Goal: Transaction & Acquisition: Purchase product/service

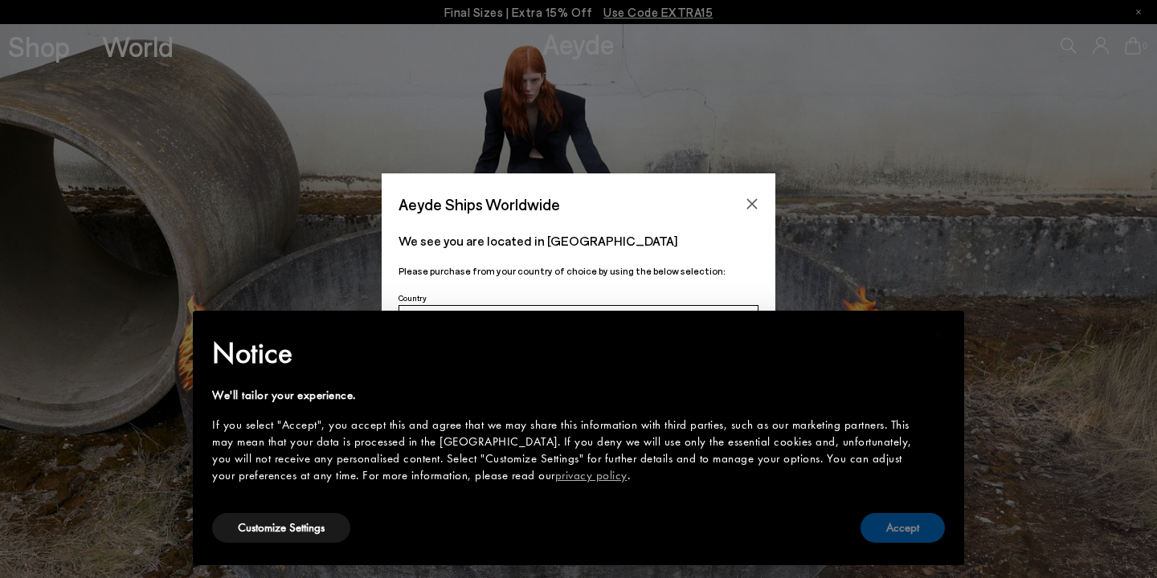
click at [875, 525] on button "Accept" at bounding box center [902, 528] width 84 height 30
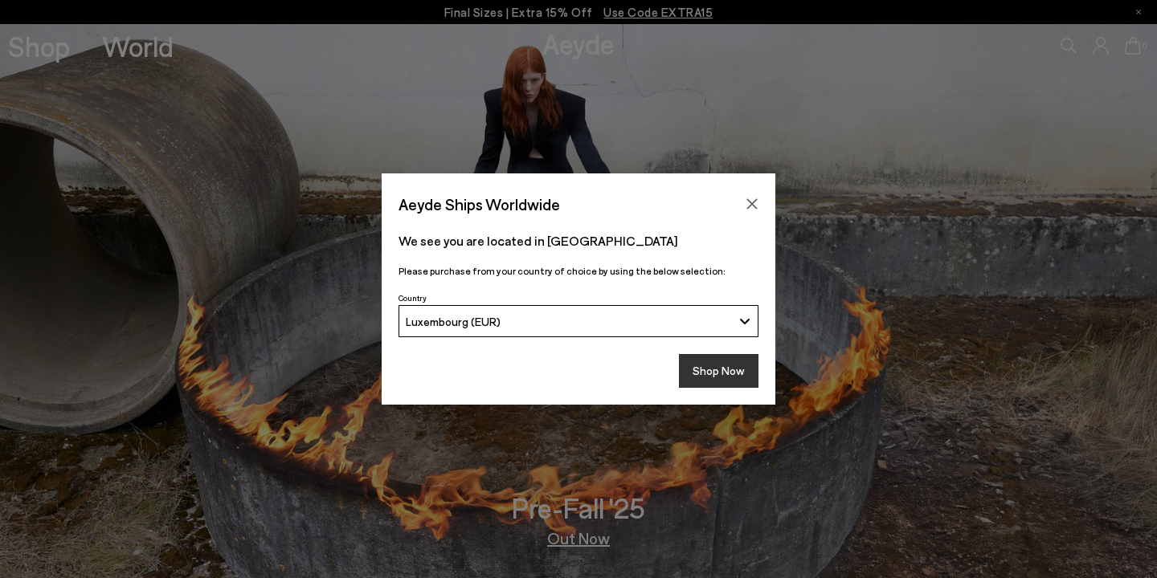
click at [708, 372] on button "Shop Now" at bounding box center [719, 371] width 80 height 34
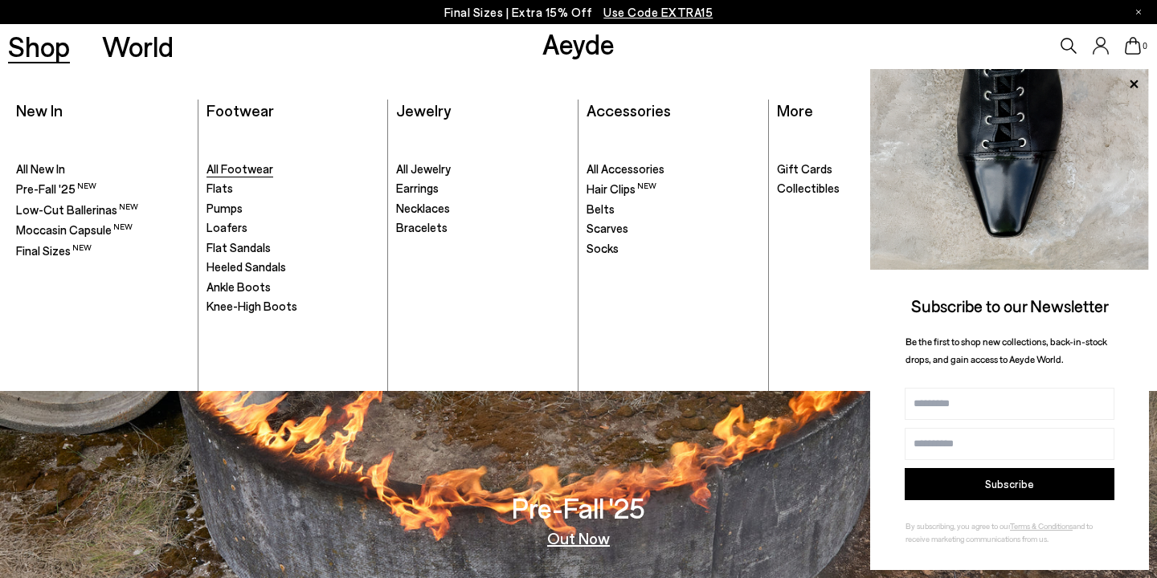
click at [246, 169] on span "All Footwear" at bounding box center [239, 168] width 67 height 14
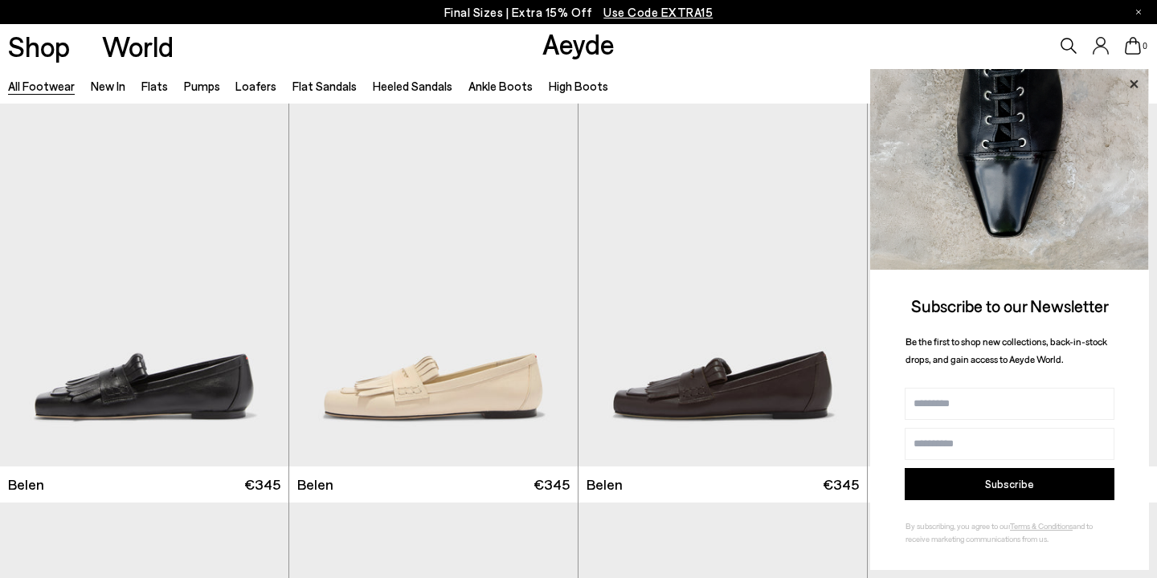
click at [1133, 84] on icon at bounding box center [1134, 84] width 8 height 8
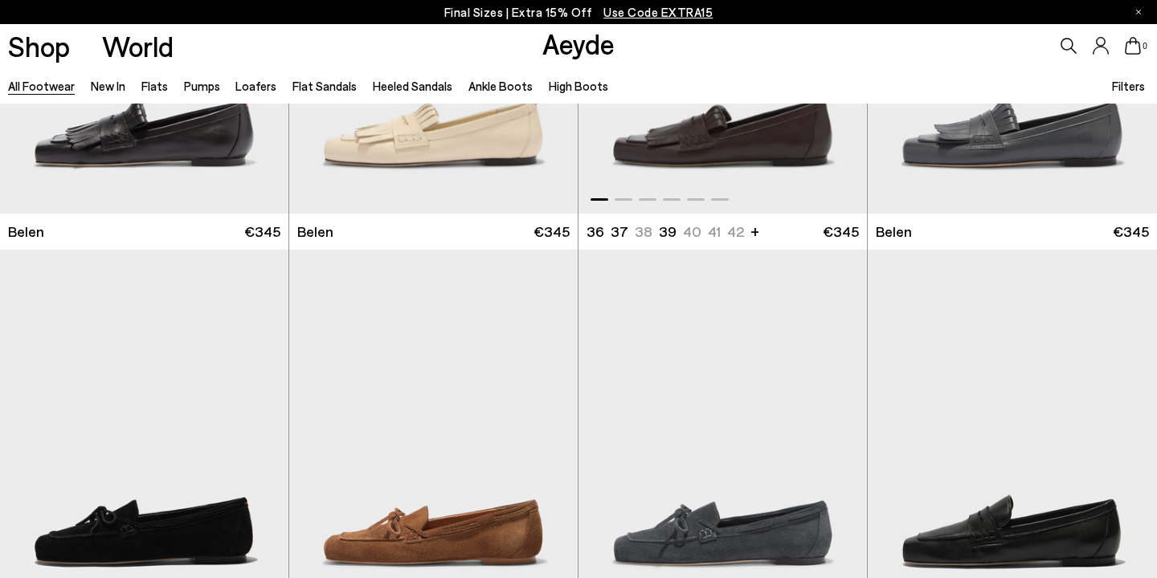
scroll to position [407, 0]
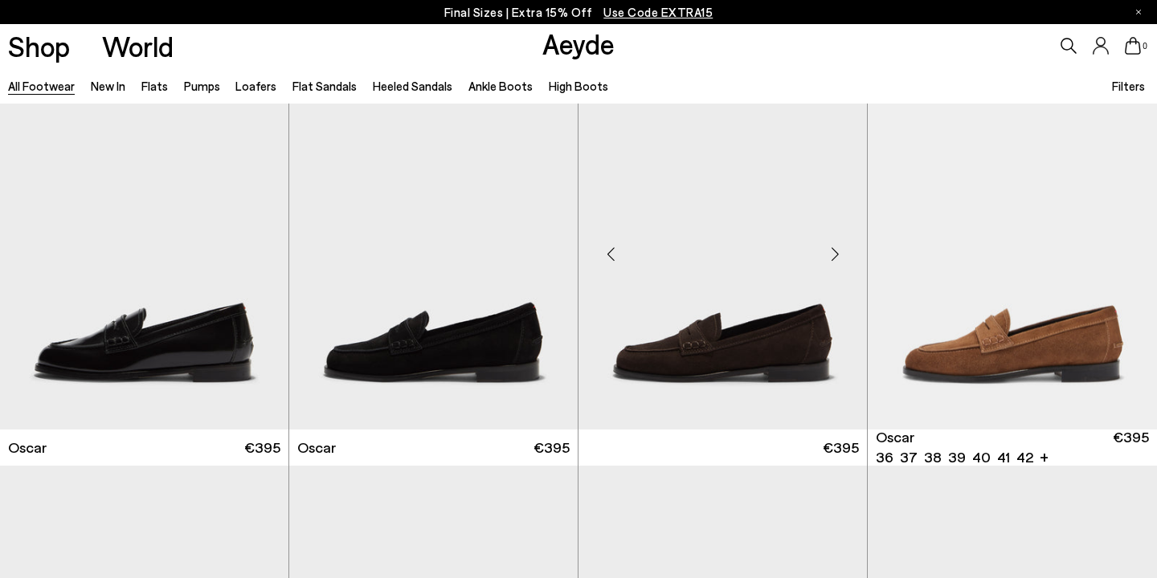
scroll to position [2058, 0]
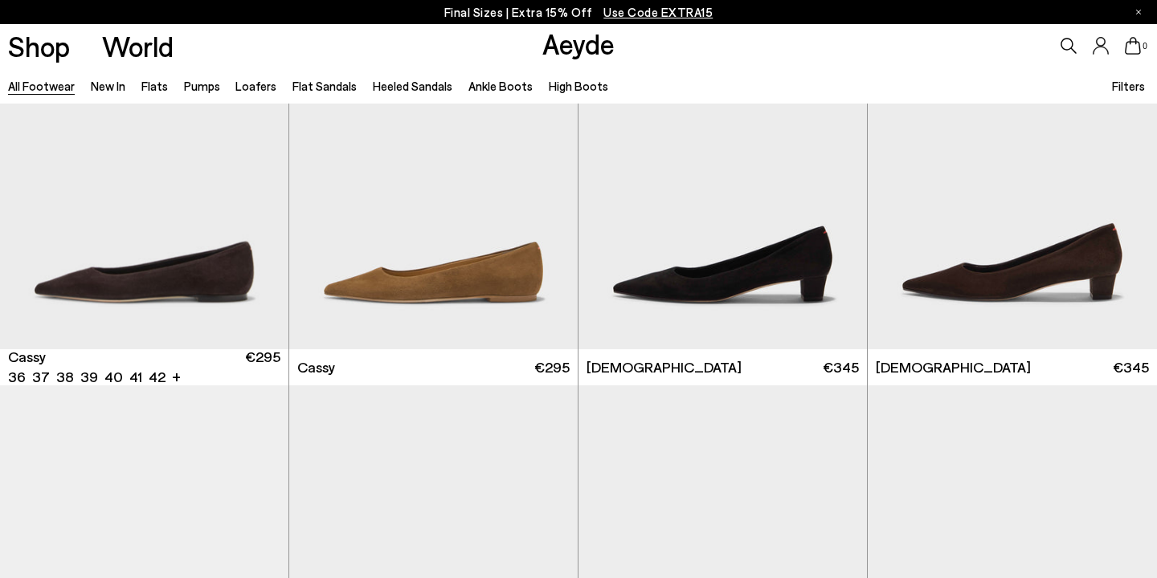
scroll to position [6146, 0]
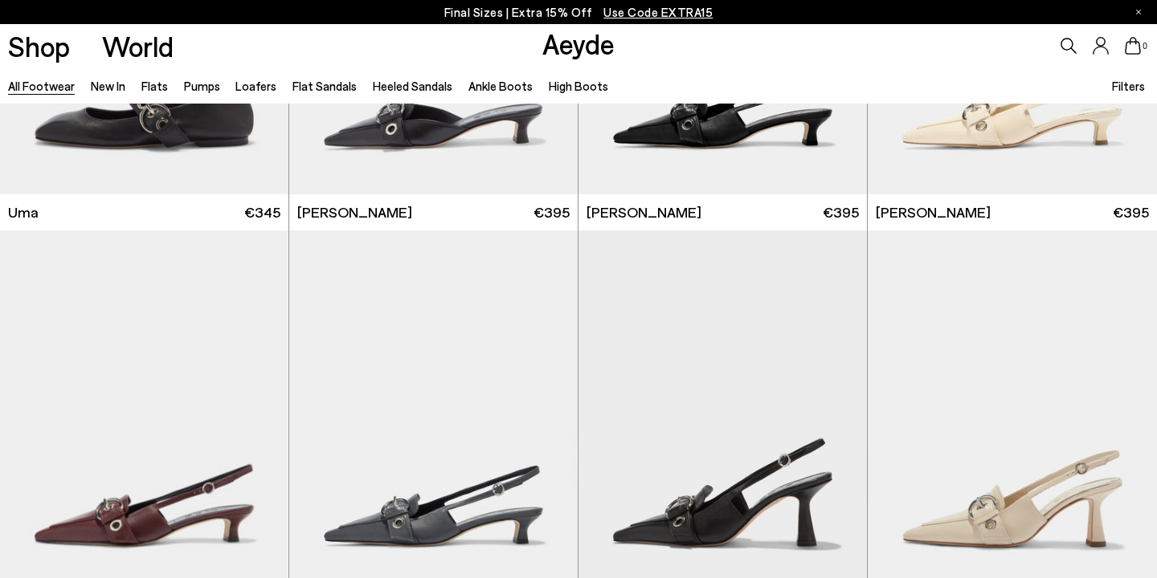
scroll to position [8904, 0]
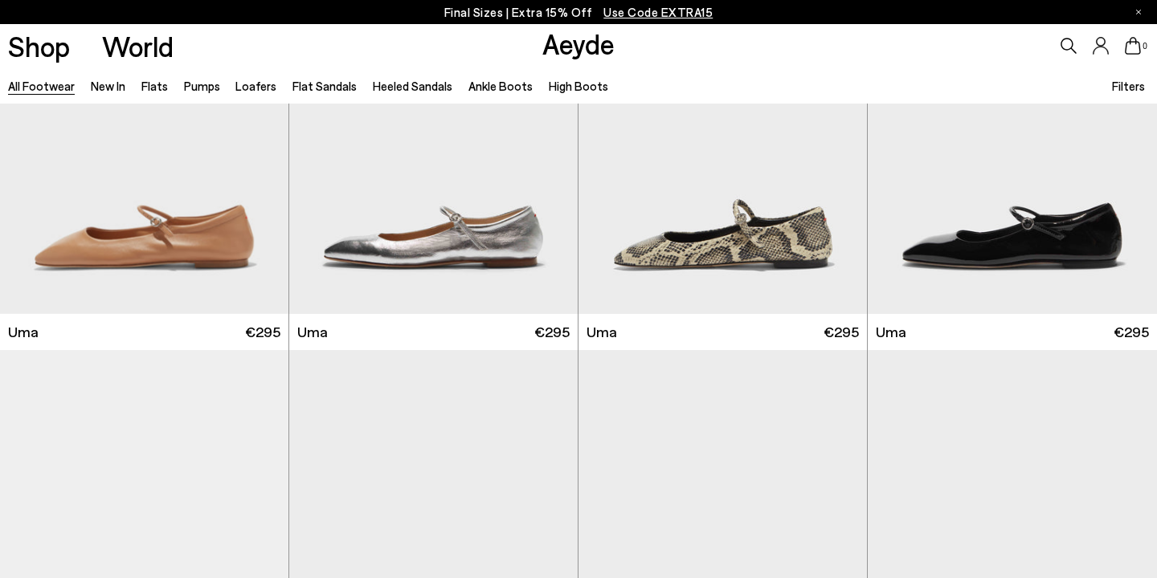
scroll to position [12423, 0]
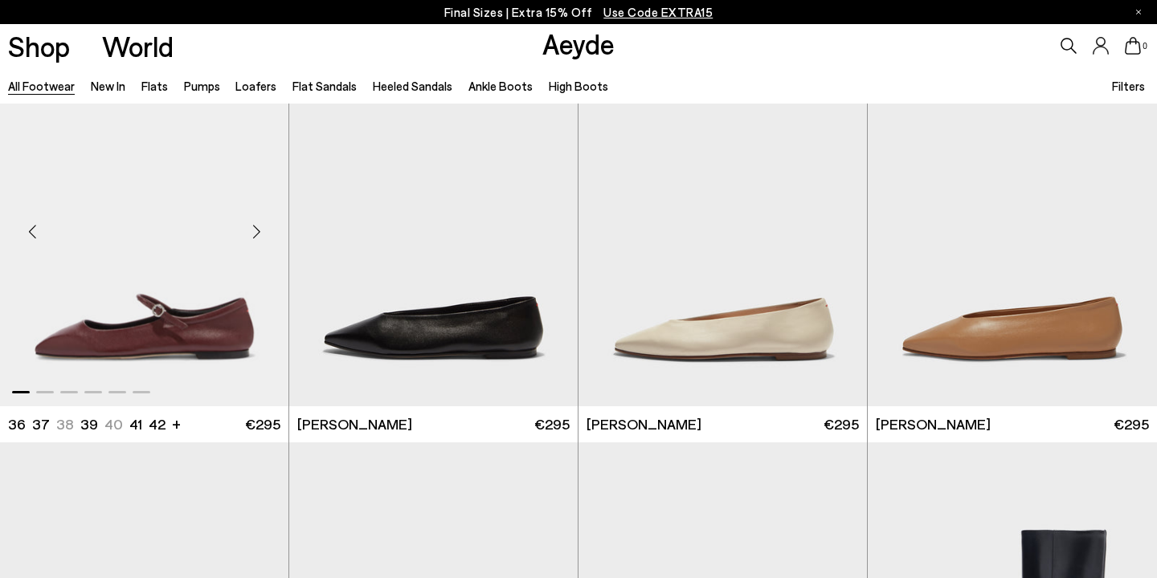
click at [260, 231] on div "Next slide" at bounding box center [256, 231] width 48 height 48
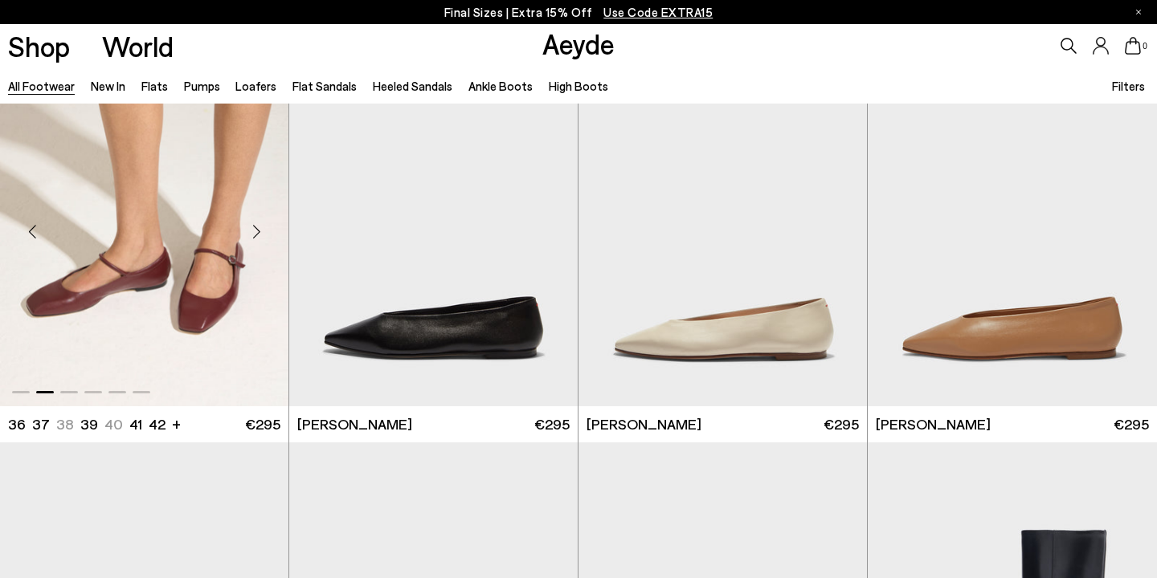
click at [260, 231] on div "Next slide" at bounding box center [256, 231] width 48 height 48
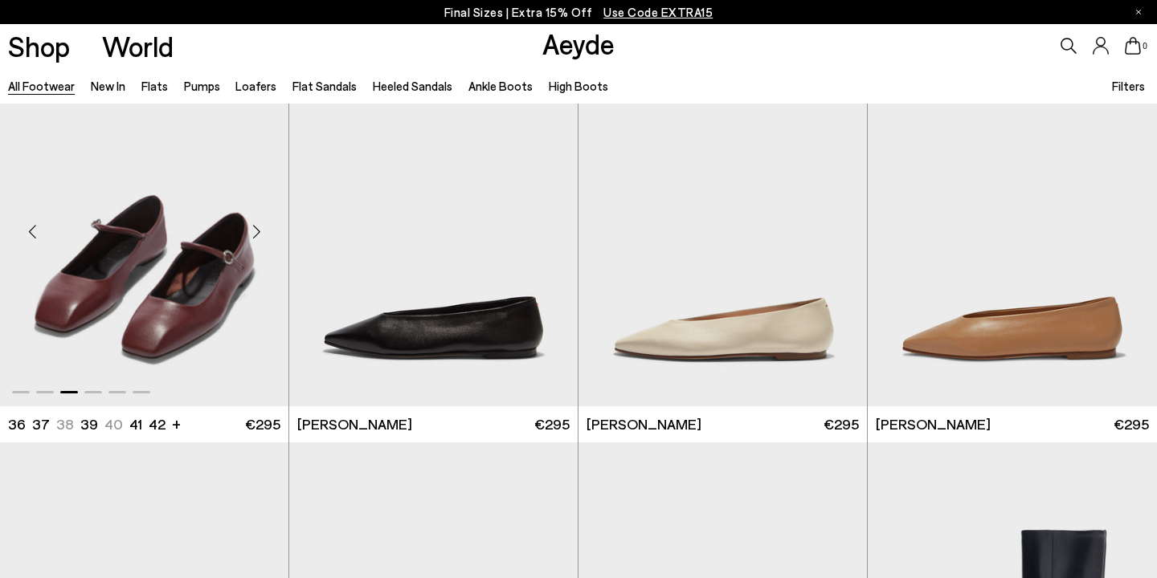
click at [260, 231] on div "Next slide" at bounding box center [256, 231] width 48 height 48
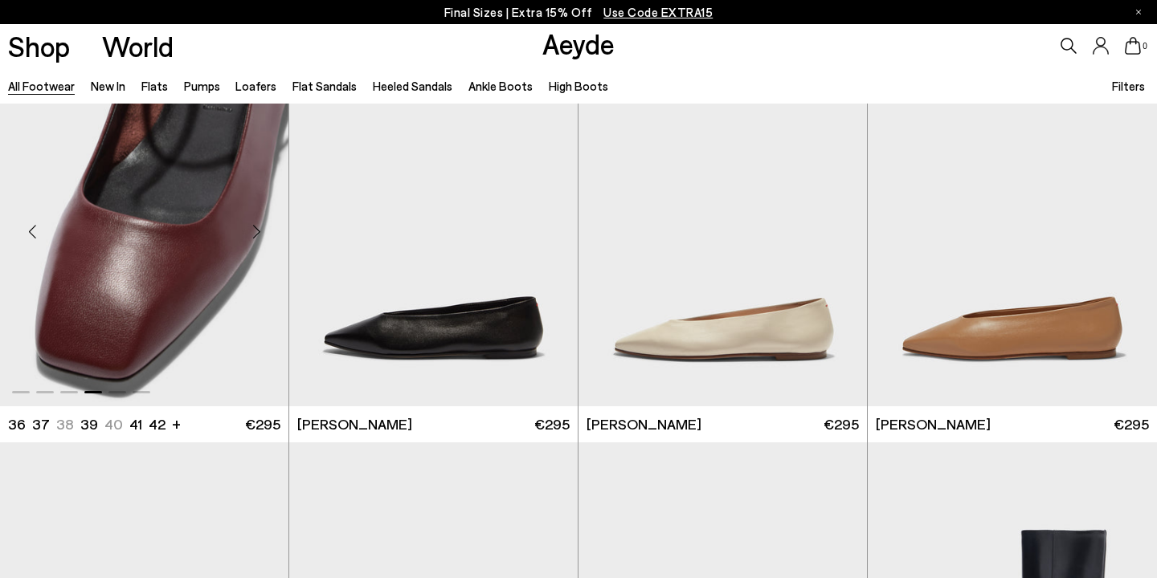
click at [260, 231] on div "Next slide" at bounding box center [256, 231] width 48 height 48
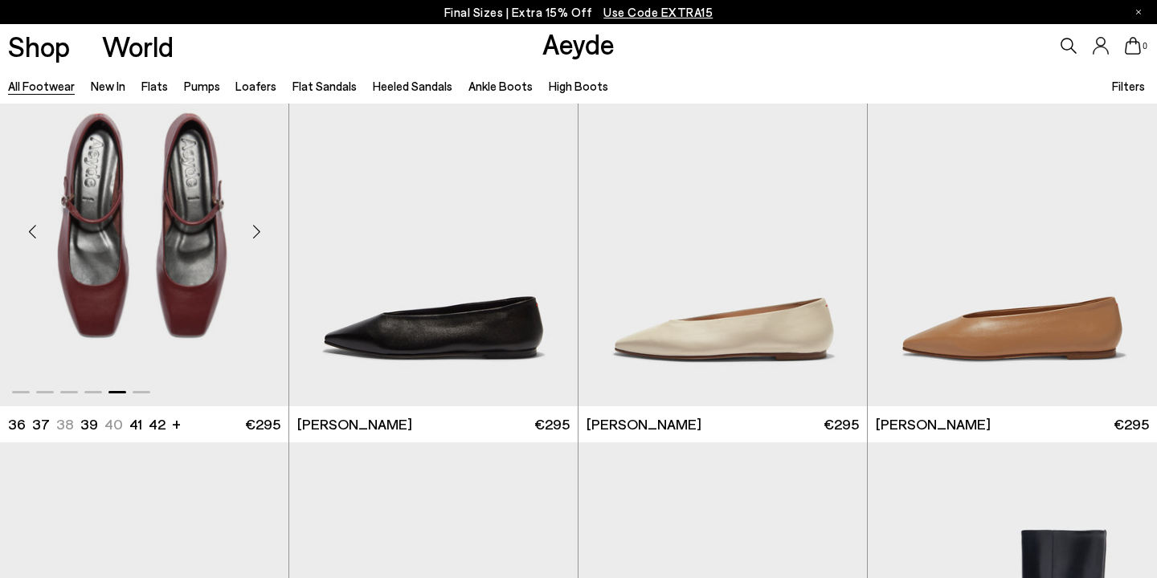
click at [260, 231] on div "Next slide" at bounding box center [256, 231] width 48 height 48
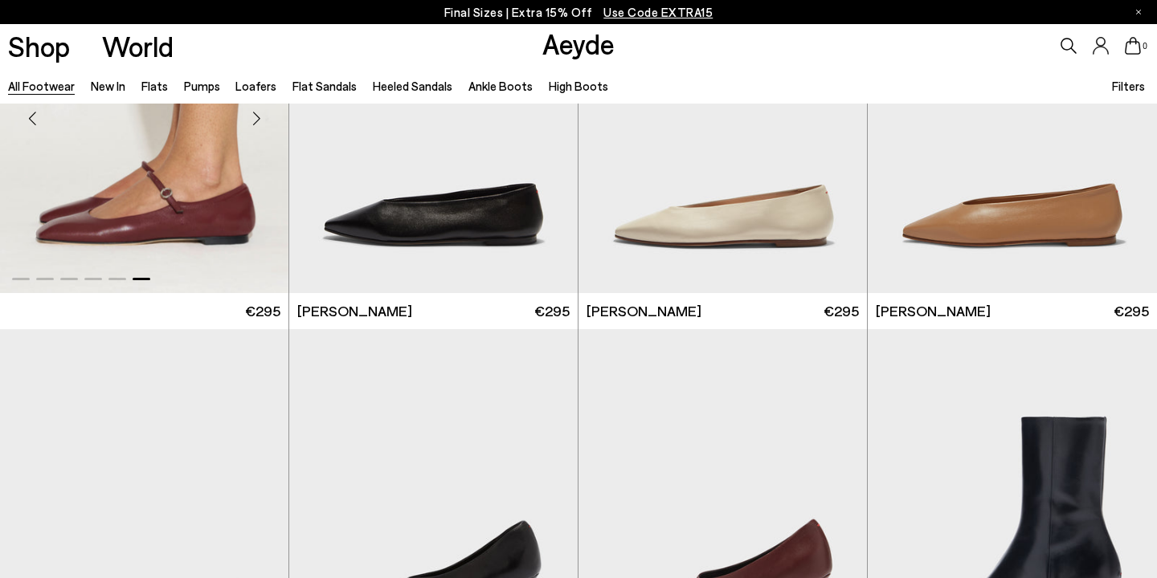
scroll to position [12802, 0]
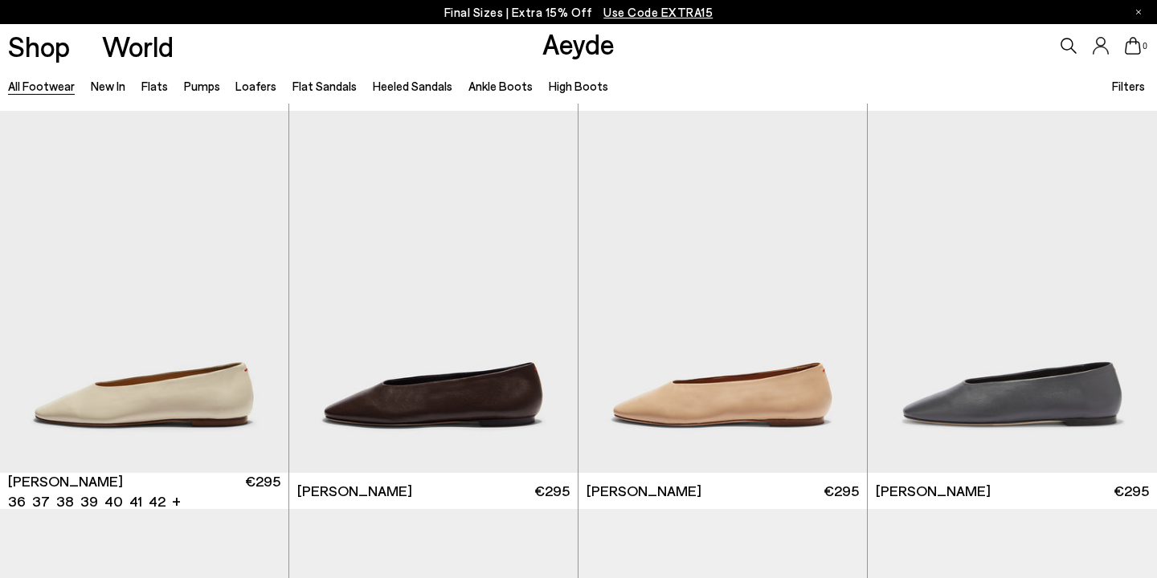
scroll to position [14943, 0]
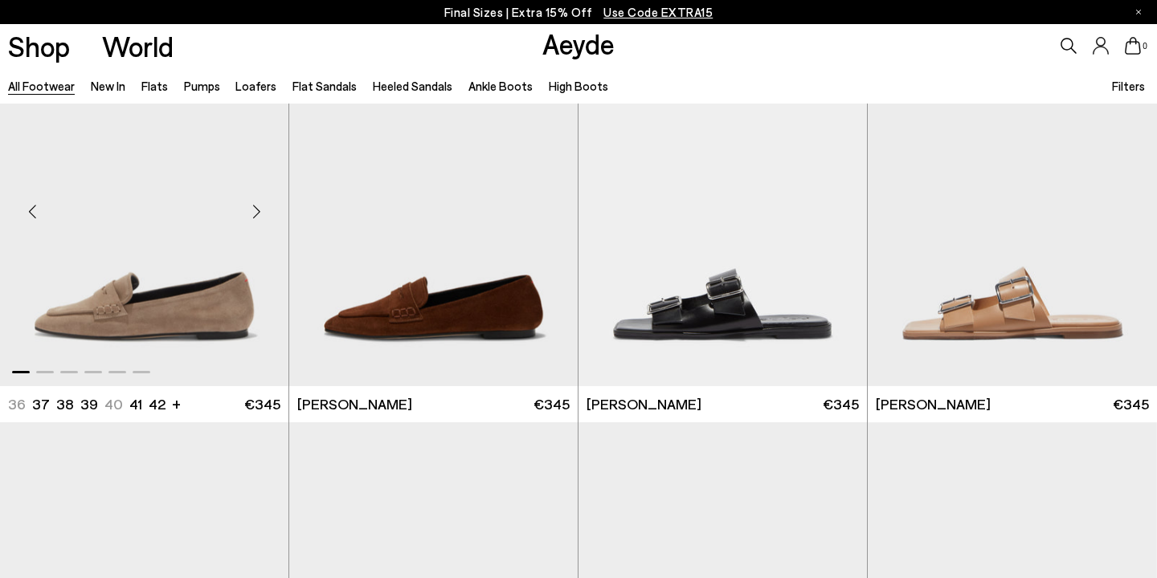
scroll to position [16608, 0]
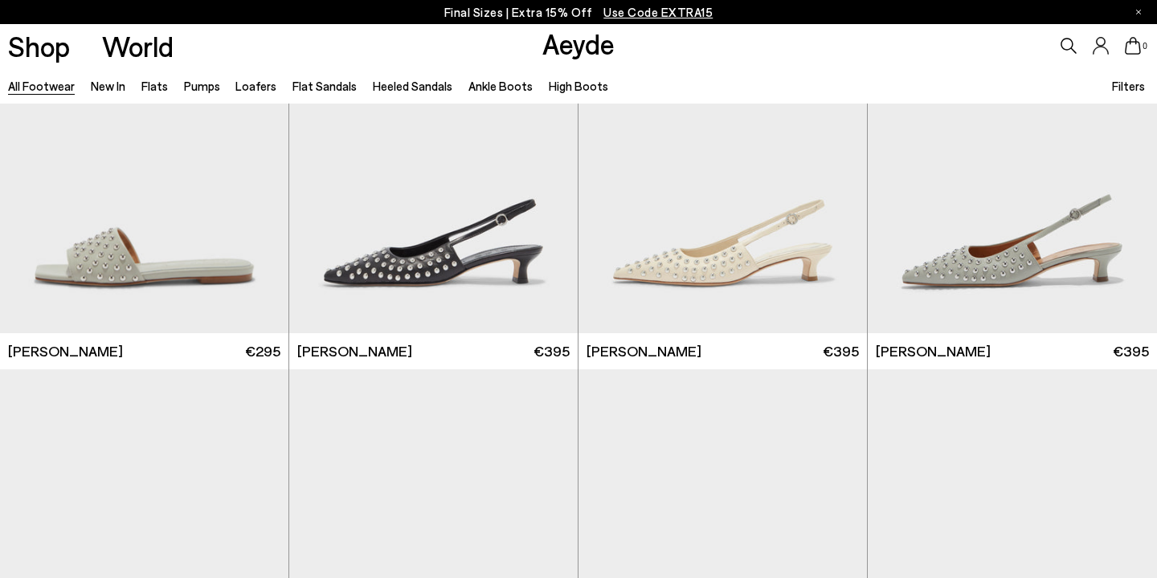
scroll to position [19835, 0]
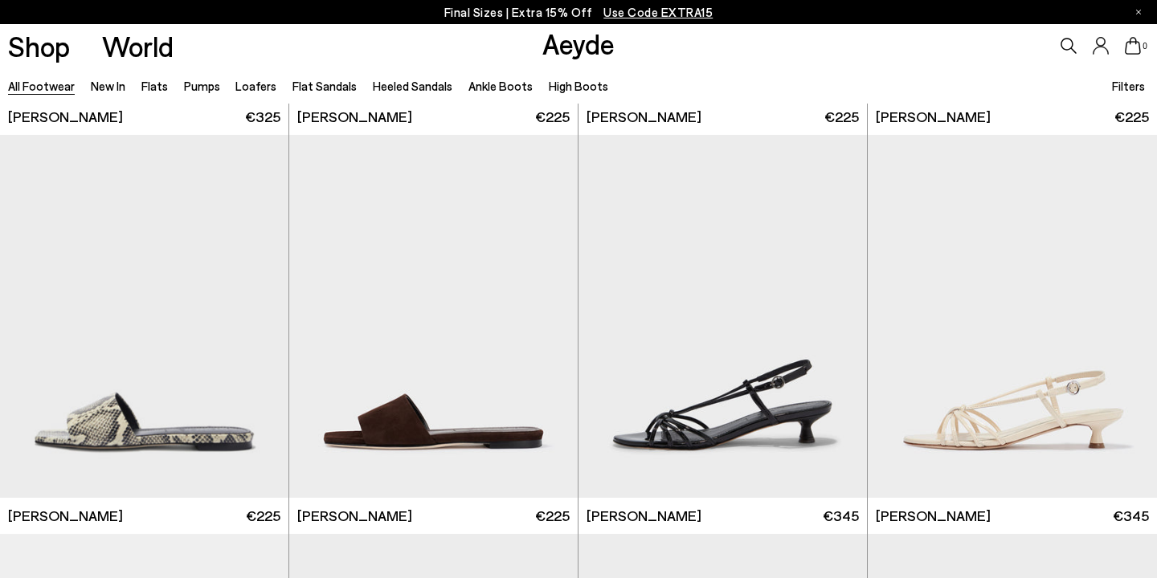
scroll to position [22016, 0]
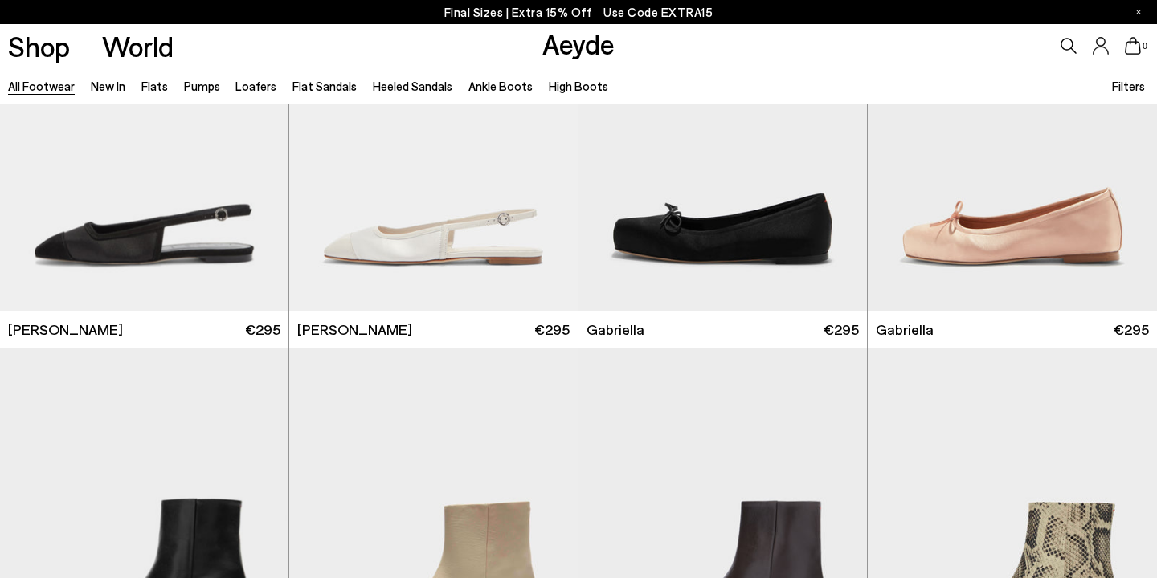
scroll to position [24701, 0]
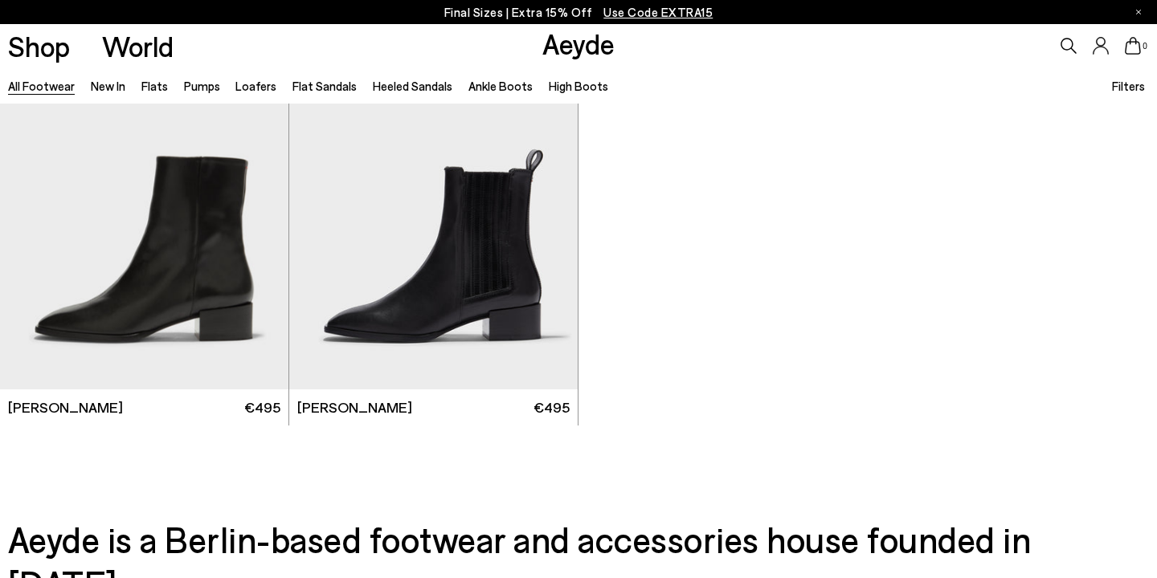
scroll to position [27651, 0]
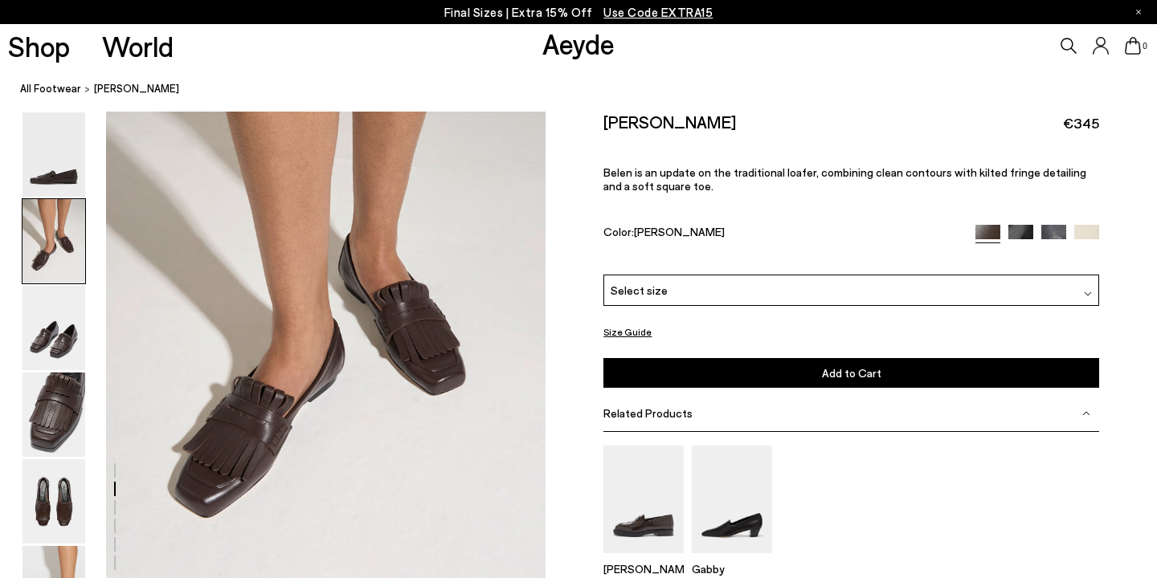
scroll to position [687, 0]
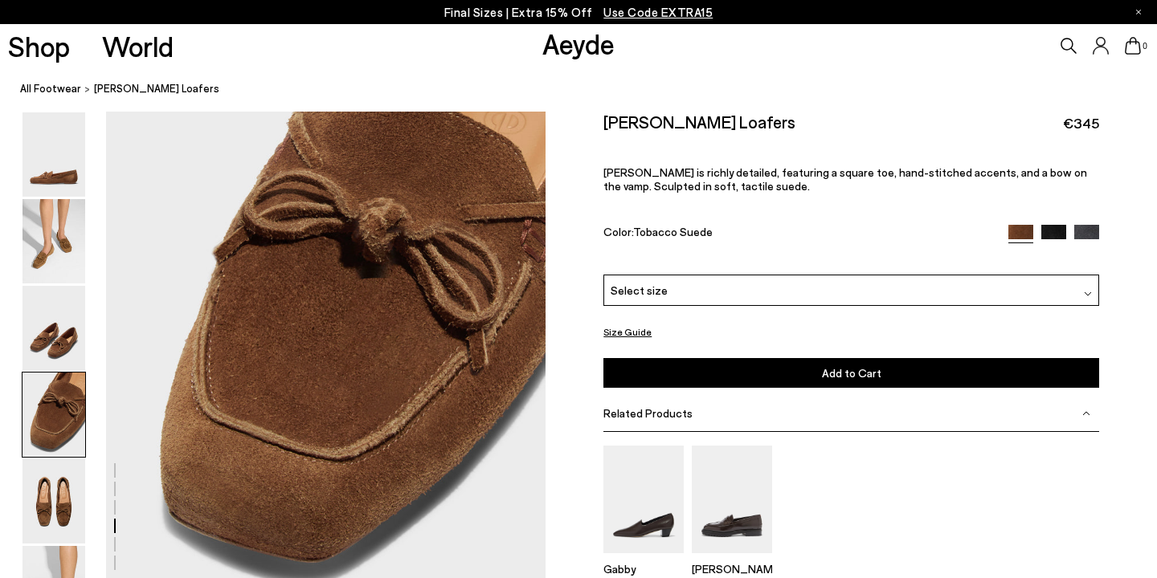
scroll to position [2152, 0]
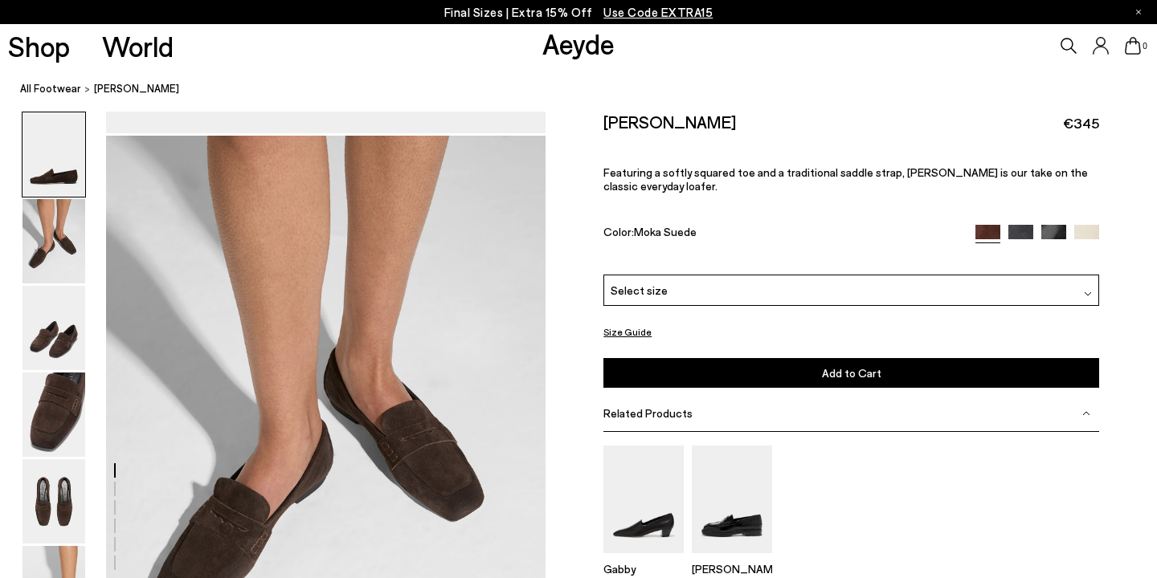
scroll to position [749, 0]
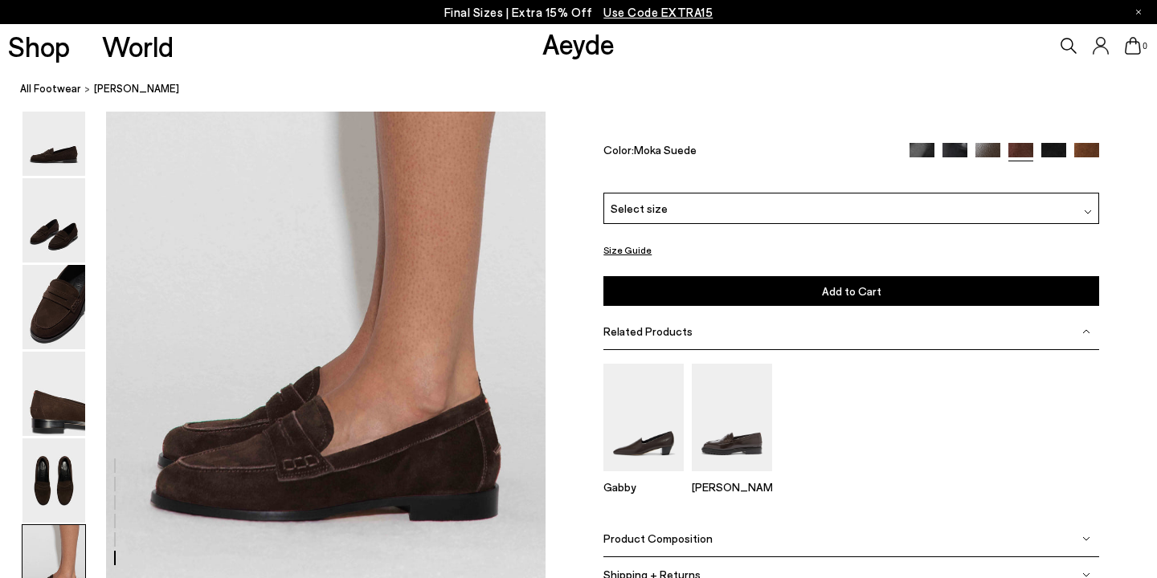
scroll to position [2912, 0]
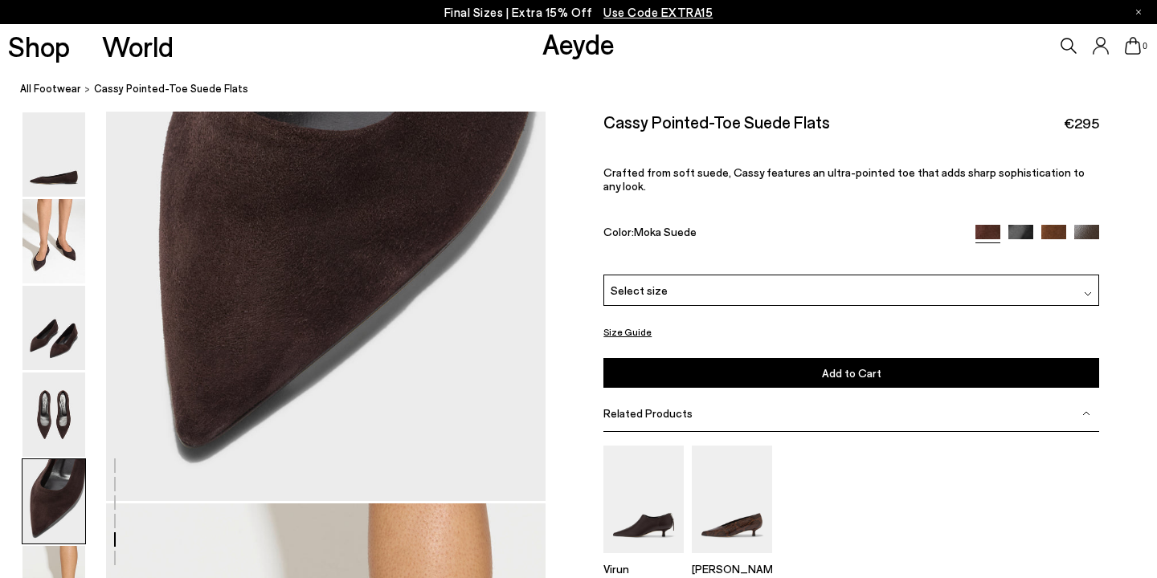
scroll to position [2374, 0]
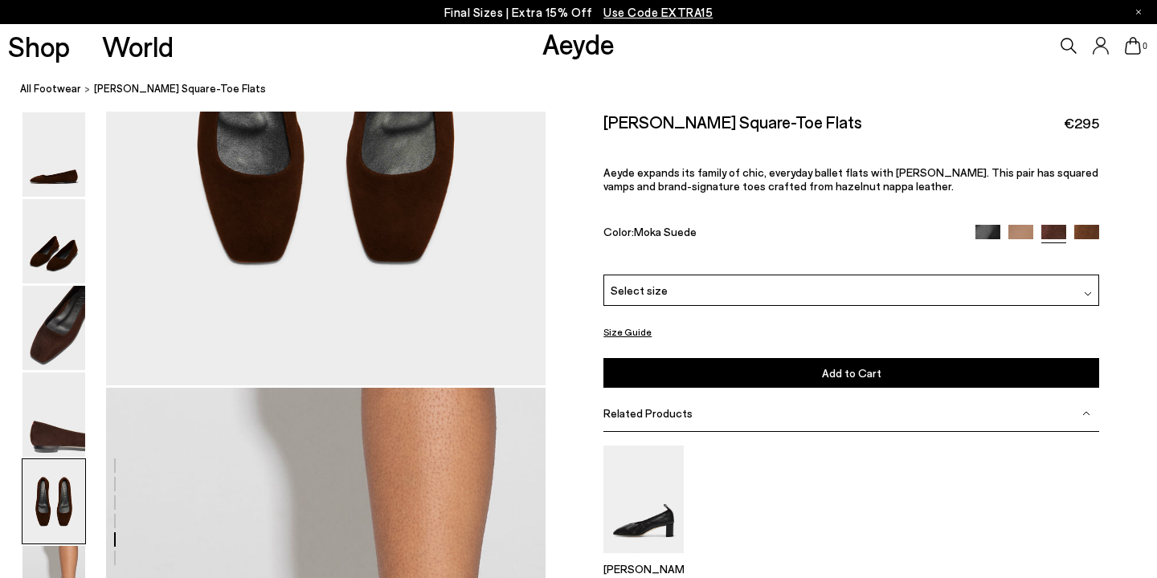
scroll to position [2546, 0]
click at [988, 198] on div "Ida Suede Square-Toe Flats €295 Aeyde expands its family of chic, everyday ball…" at bounding box center [851, 193] width 496 height 163
click at [993, 224] on img at bounding box center [987, 236] width 25 height 25
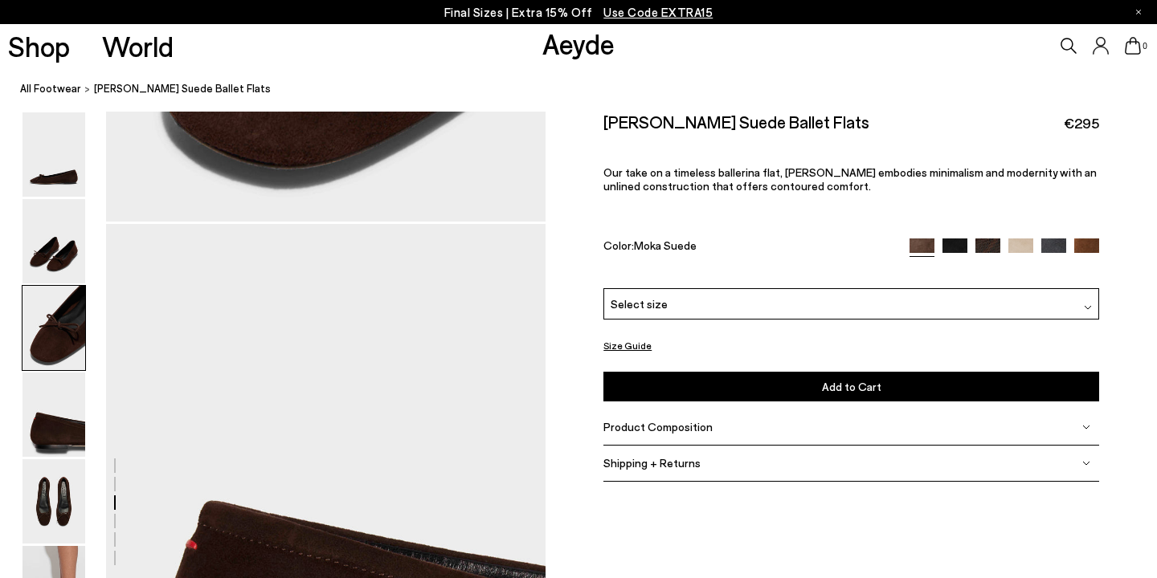
scroll to position [1247, 0]
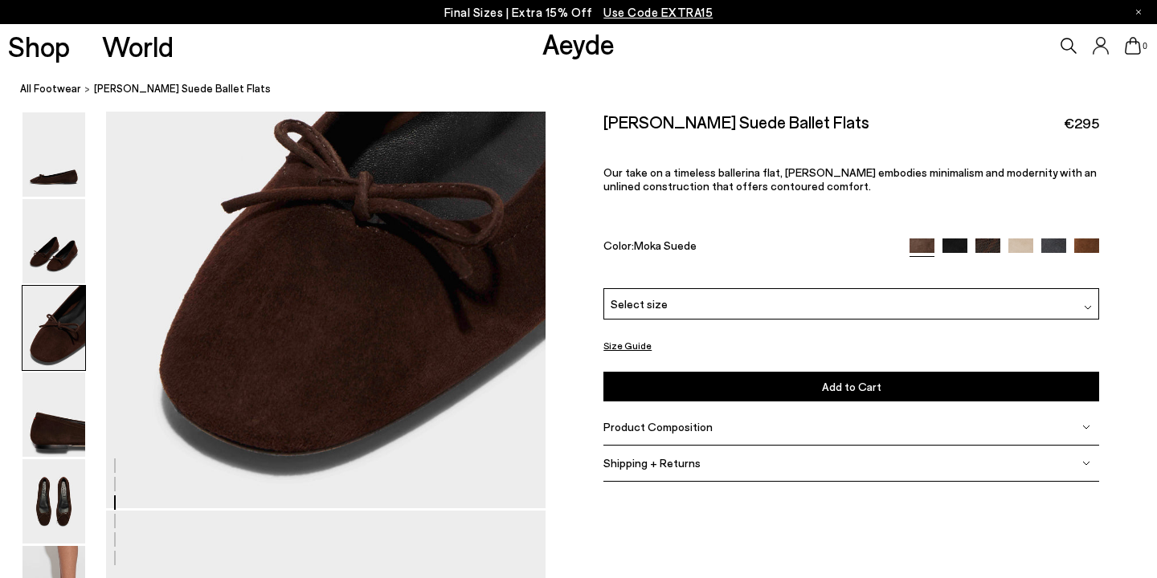
click at [665, 288] on div "Select size" at bounding box center [851, 303] width 496 height 31
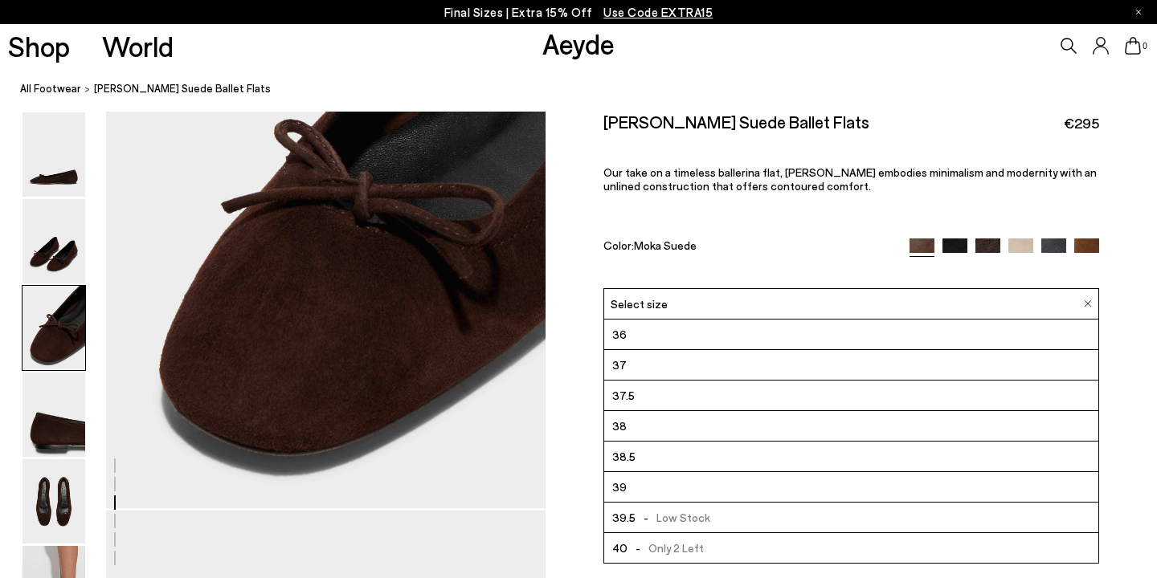
click at [598, 199] on div "Size Guide Shoes Belt Our shoes come in European sizing. The easiest way to mea…" at bounding box center [851, 305] width 611 height 387
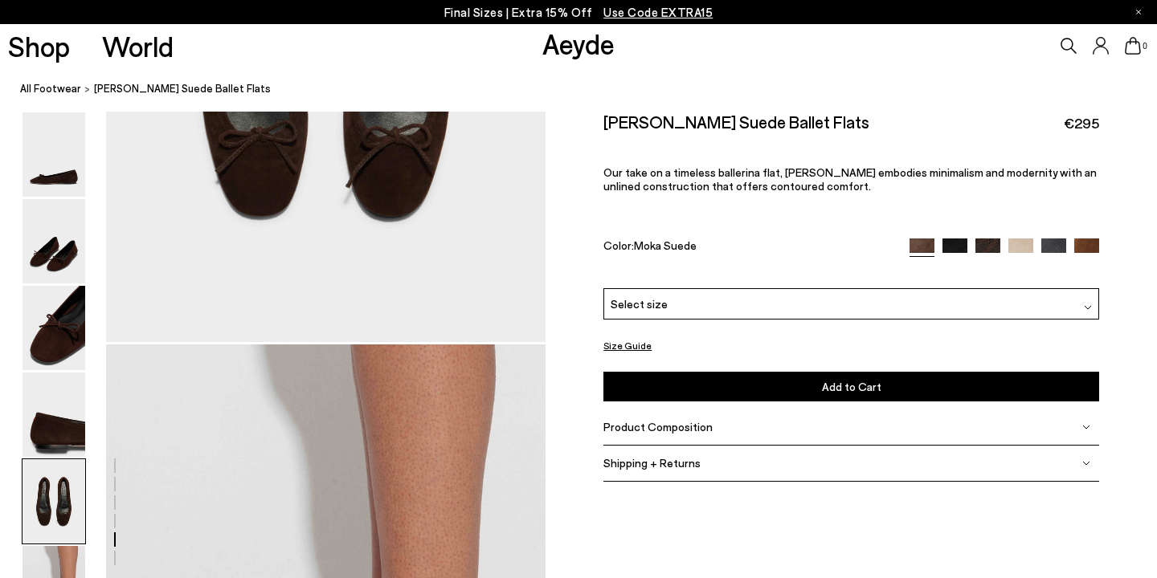
scroll to position [2644, 0]
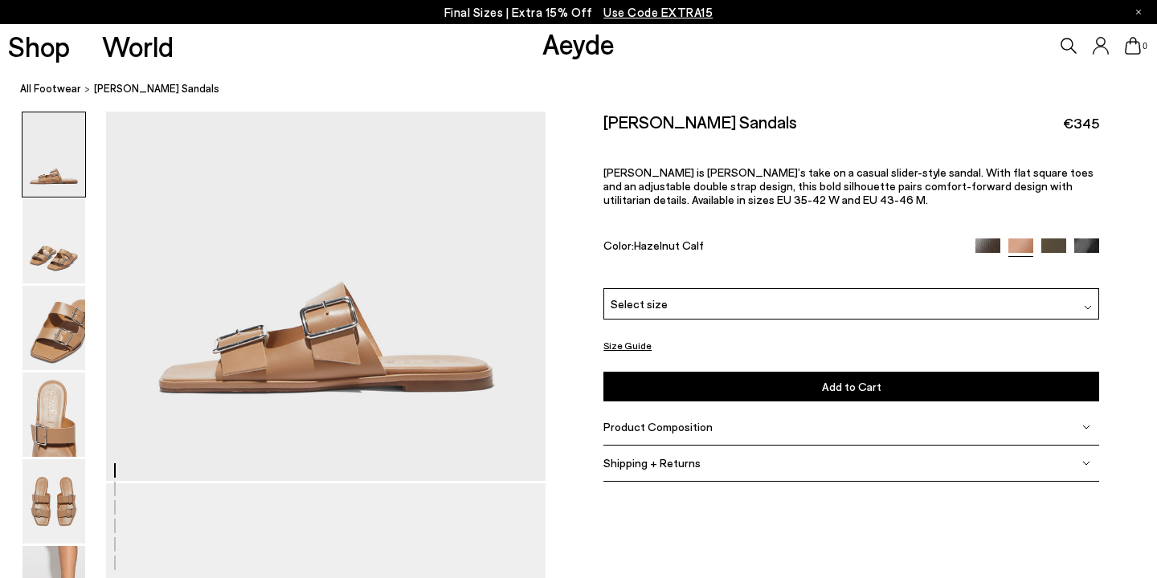
scroll to position [299, 0]
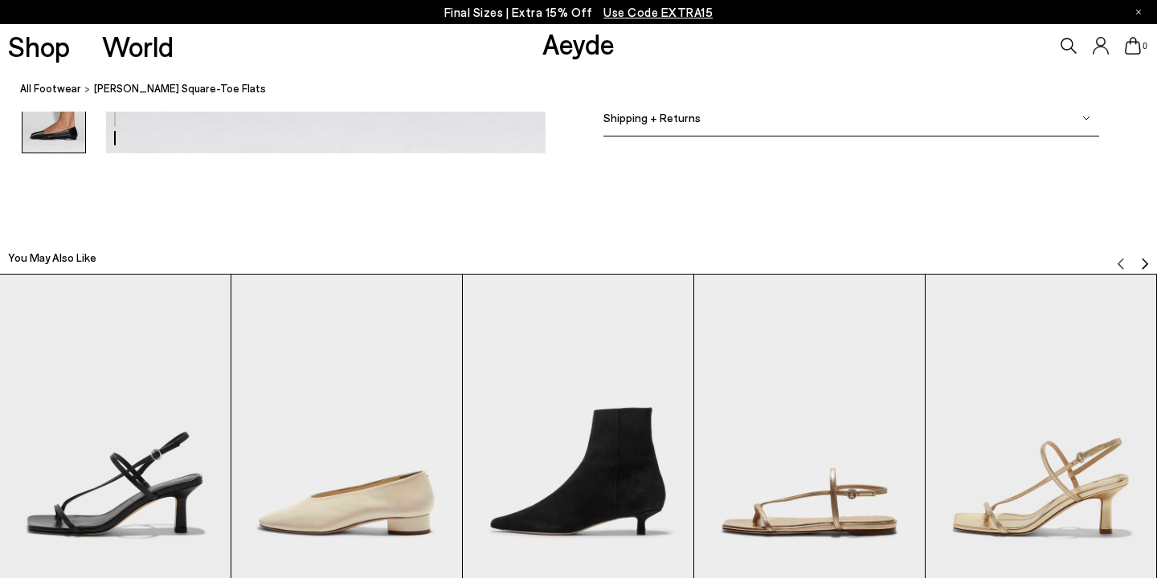
scroll to position [3579, 0]
